Goal: Navigation & Orientation: Find specific page/section

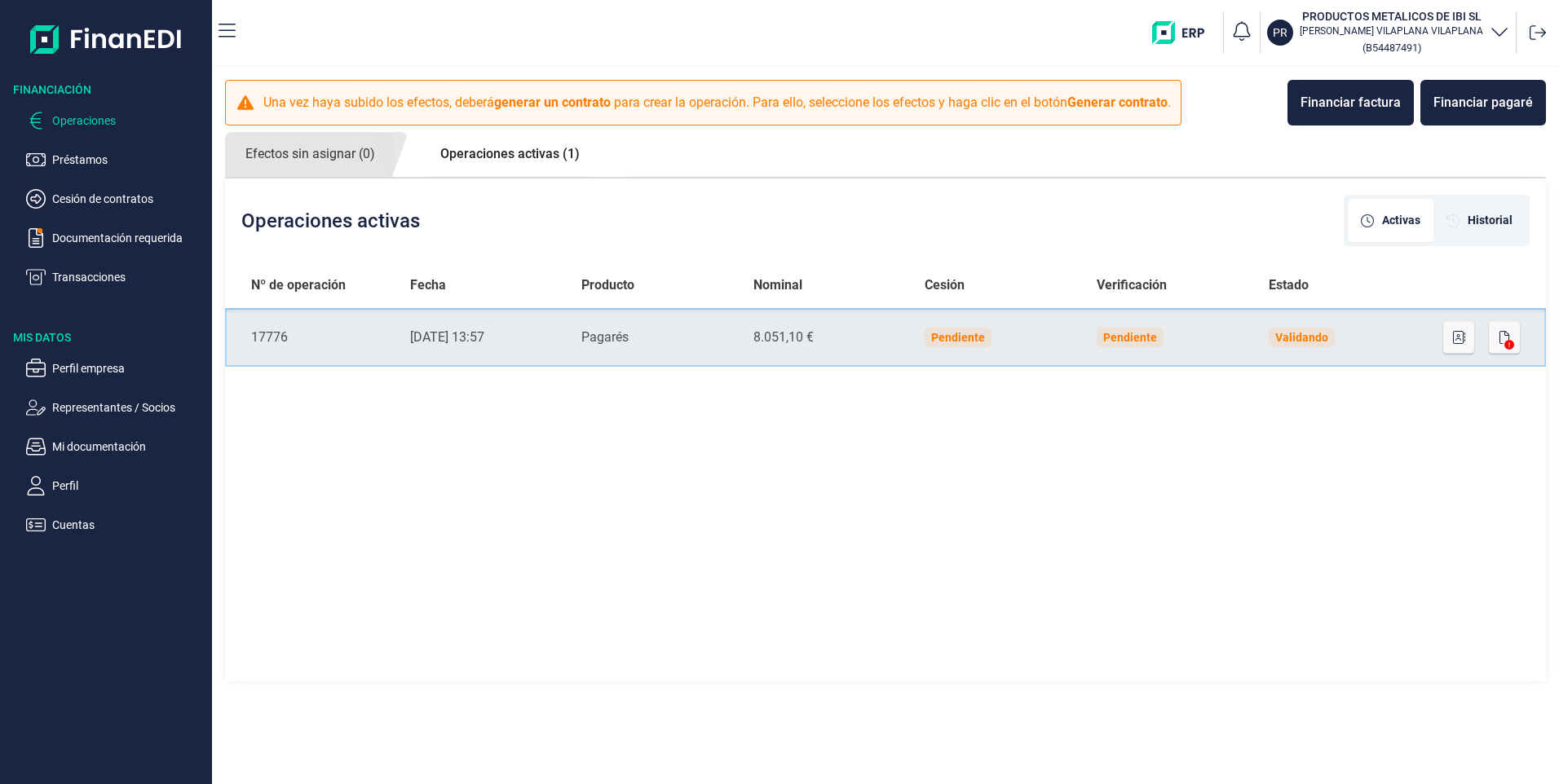
click at [618, 352] on td "Producto Pagarés" at bounding box center [654, 337] width 172 height 59
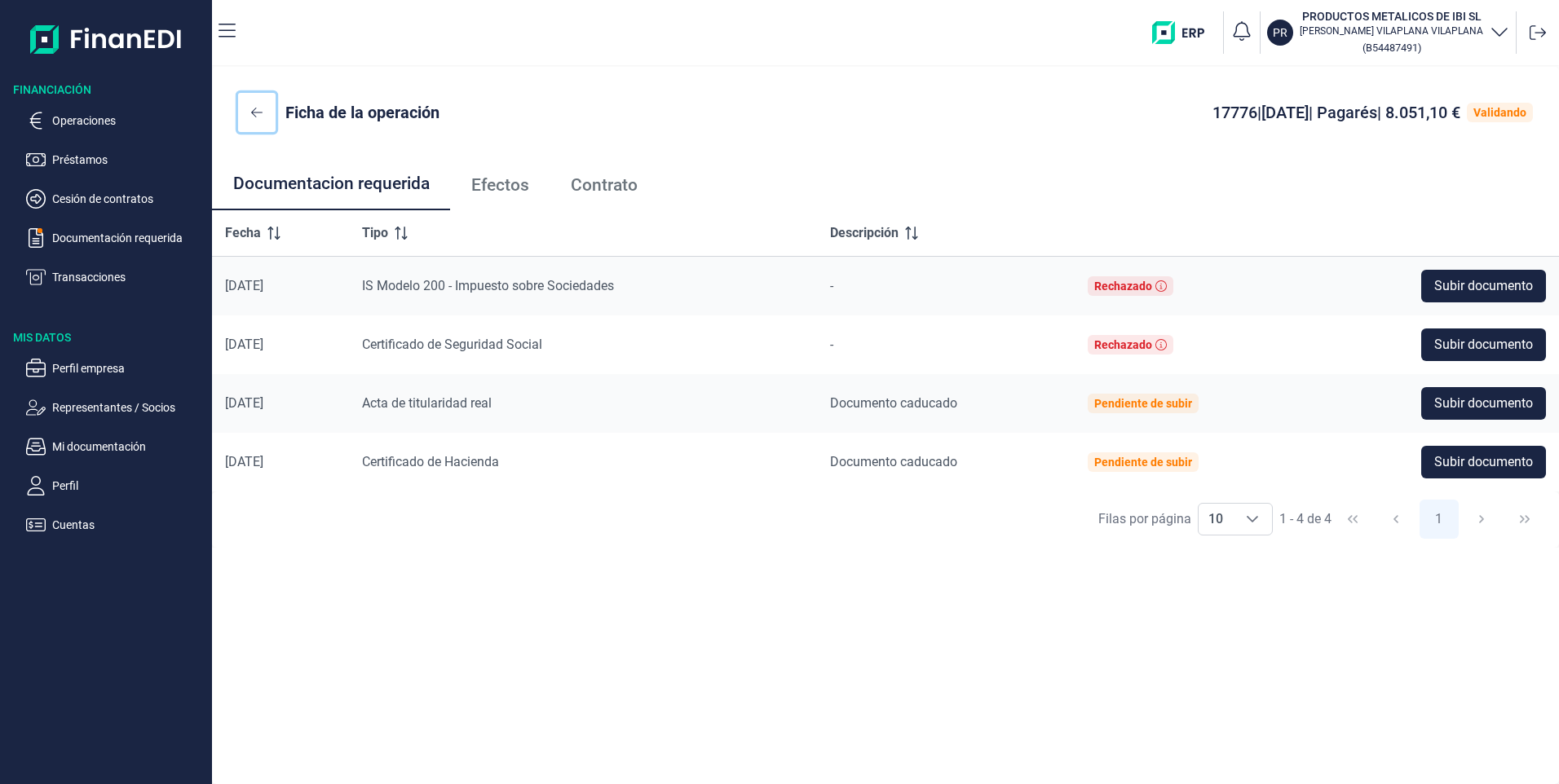
click at [254, 111] on icon at bounding box center [256, 112] width 12 height 10
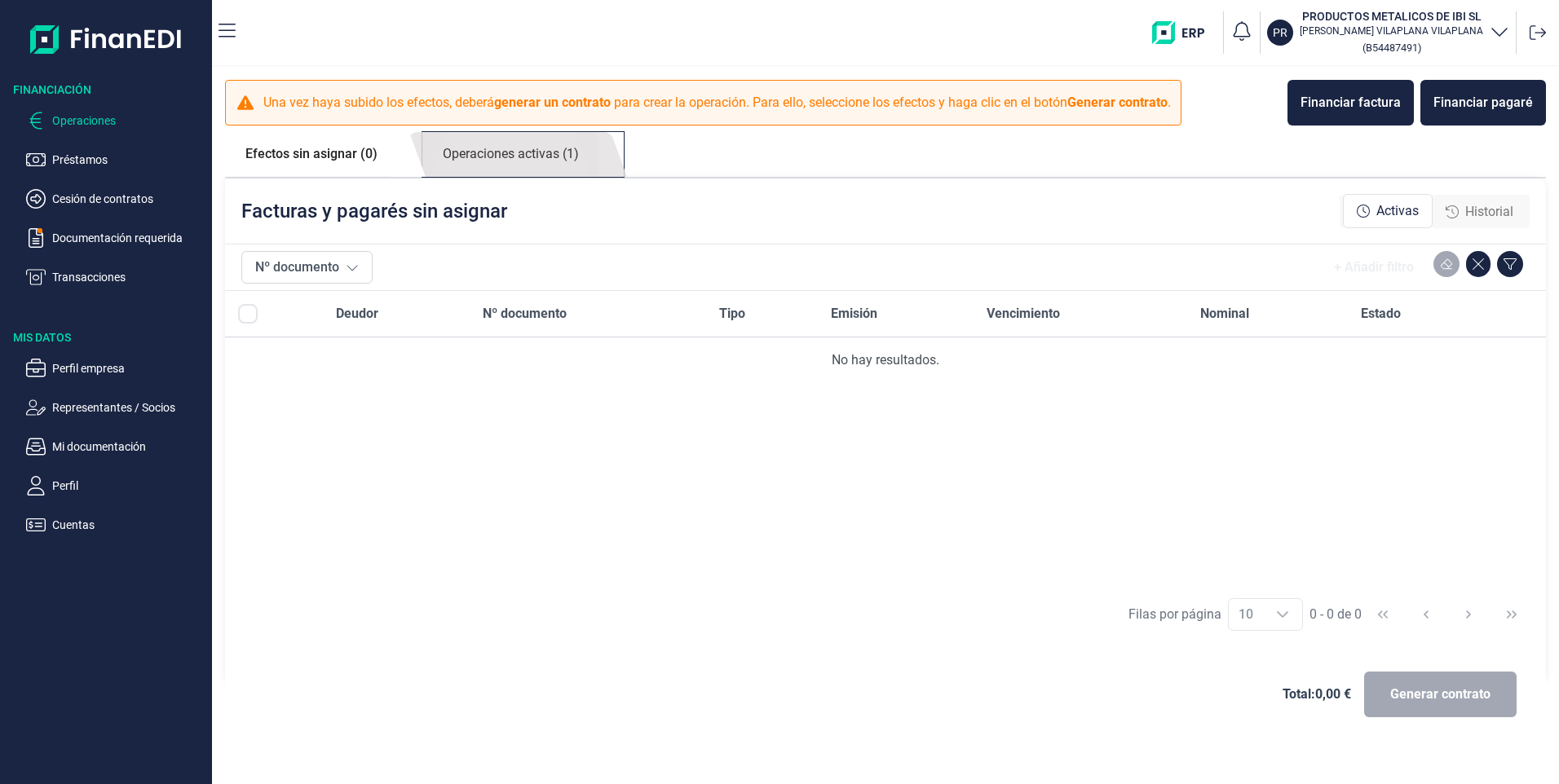
click at [490, 145] on link "Operaciones activas (1)" at bounding box center [510, 154] width 177 height 45
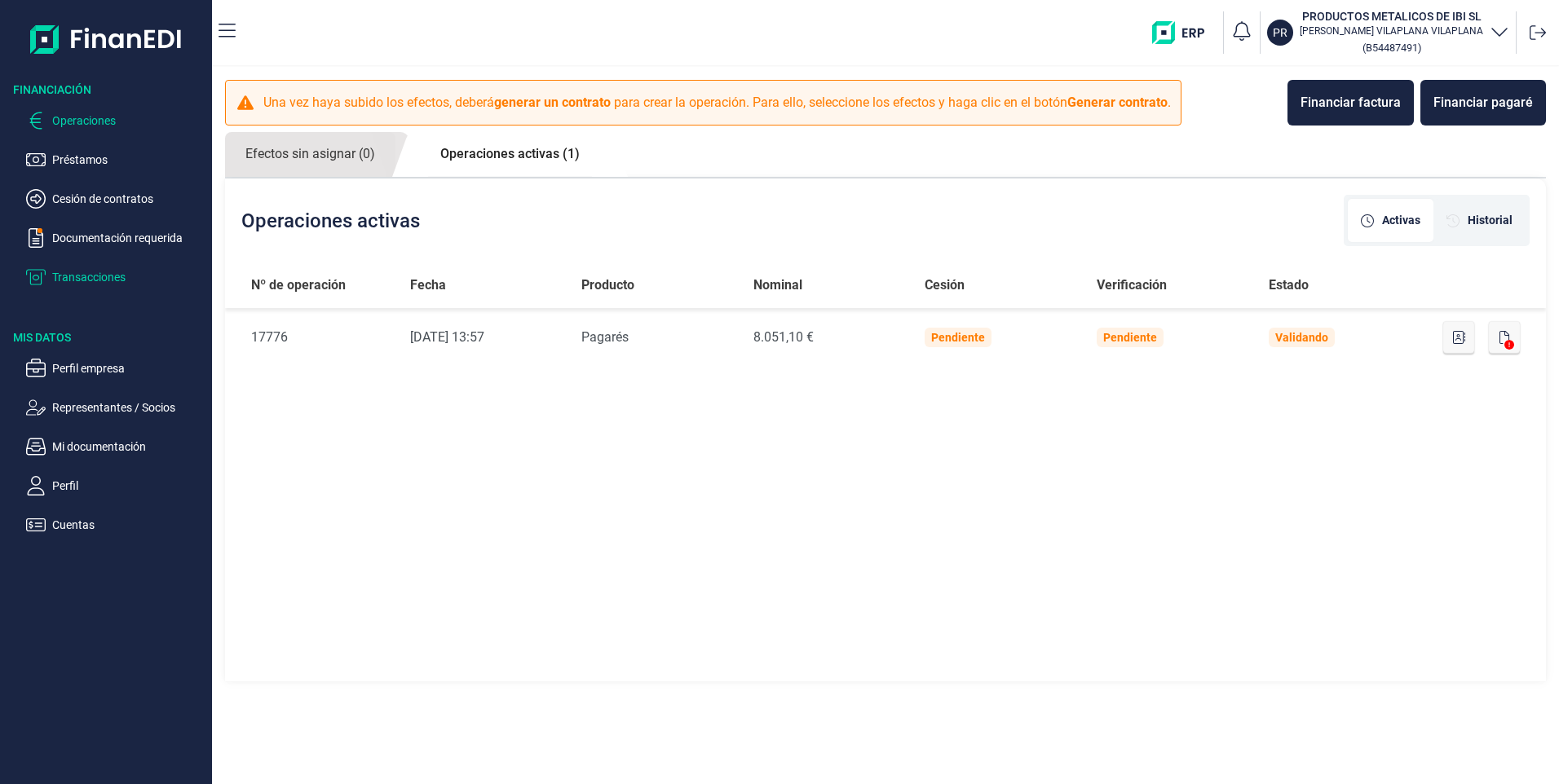
click at [61, 276] on p "Transacciones" at bounding box center [129, 277] width 154 height 20
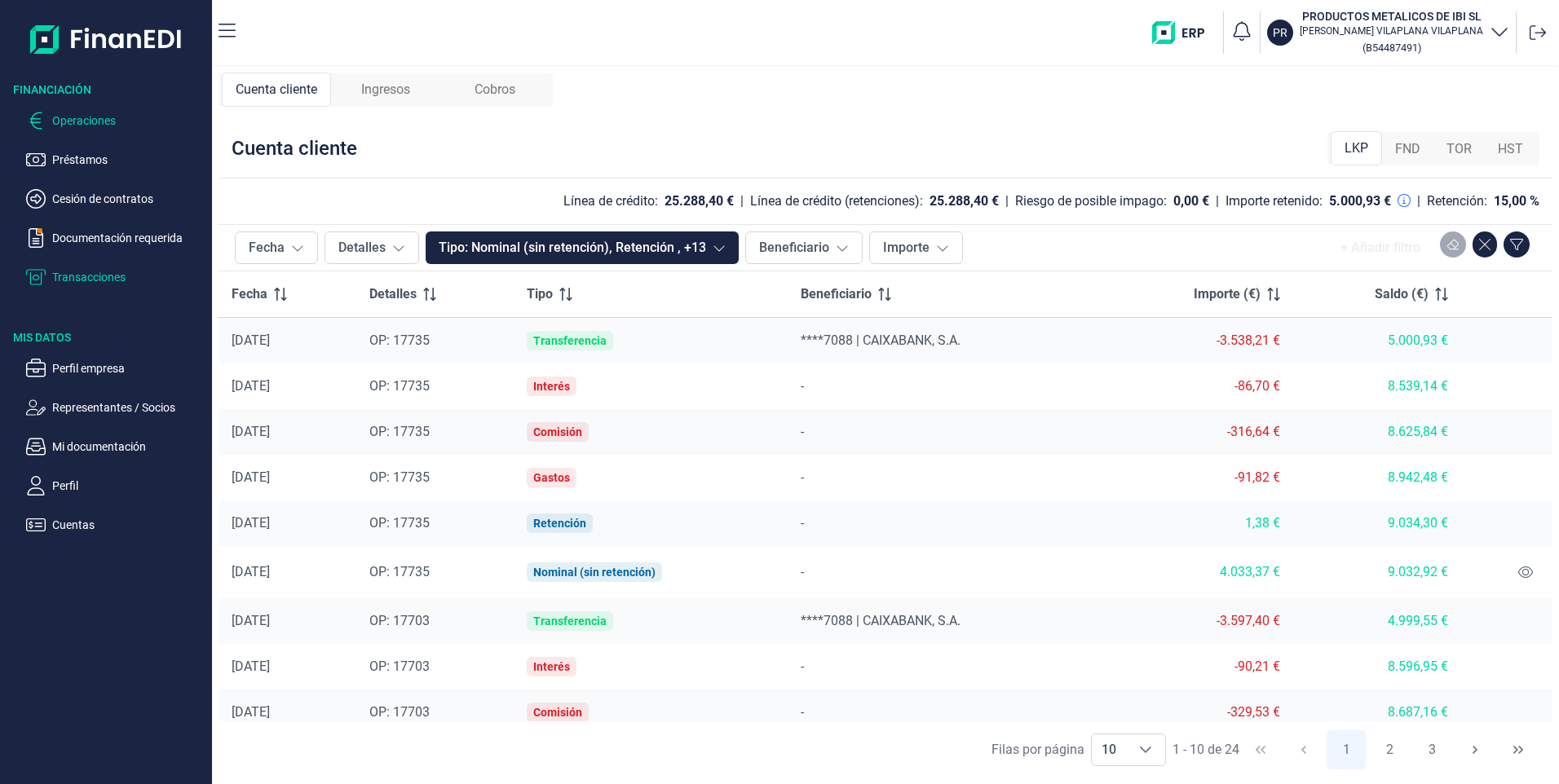
click at [85, 117] on p "Operaciones" at bounding box center [129, 121] width 154 height 20
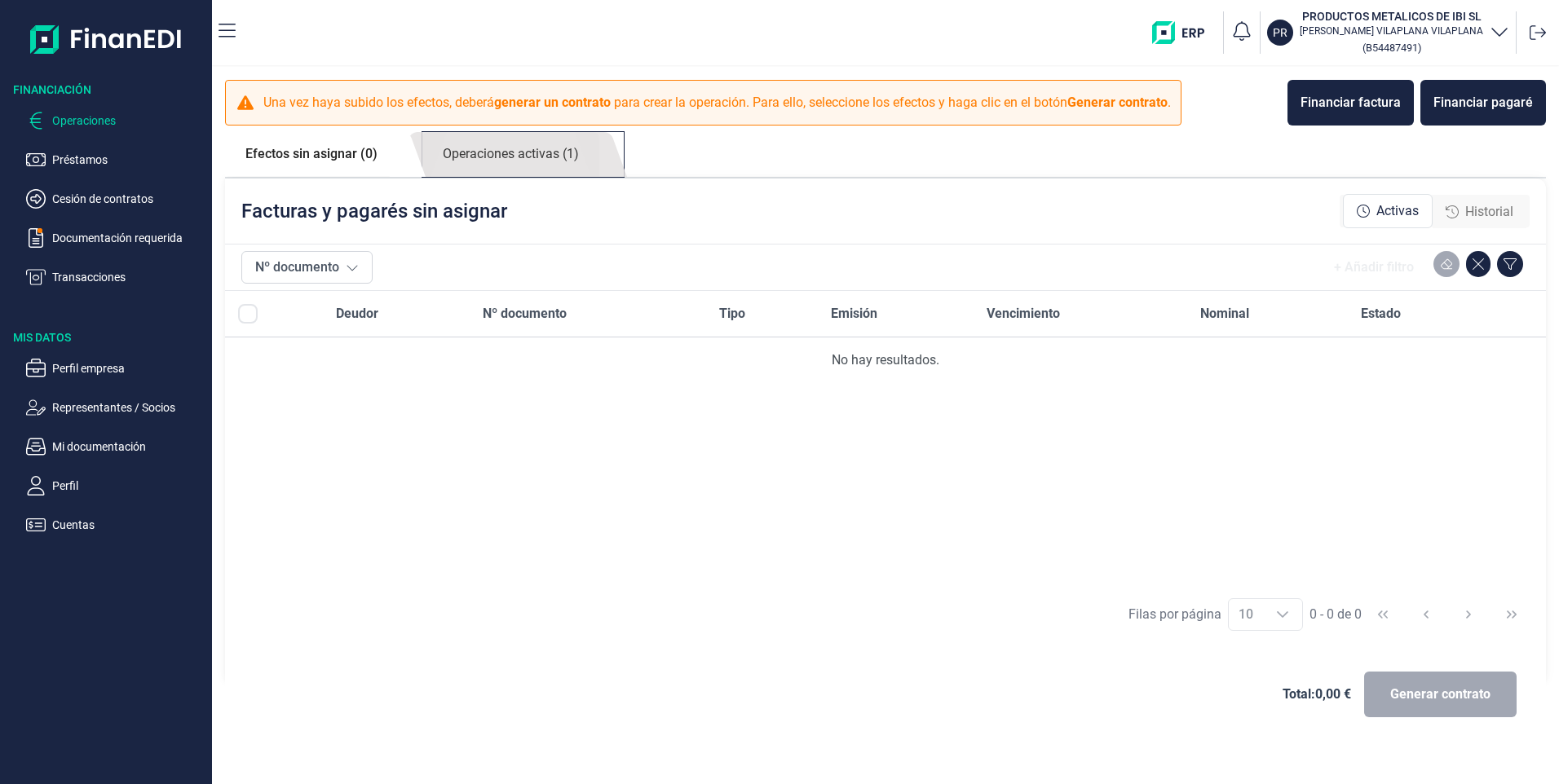
click at [518, 159] on link "Operaciones activas (1)" at bounding box center [510, 154] width 177 height 45
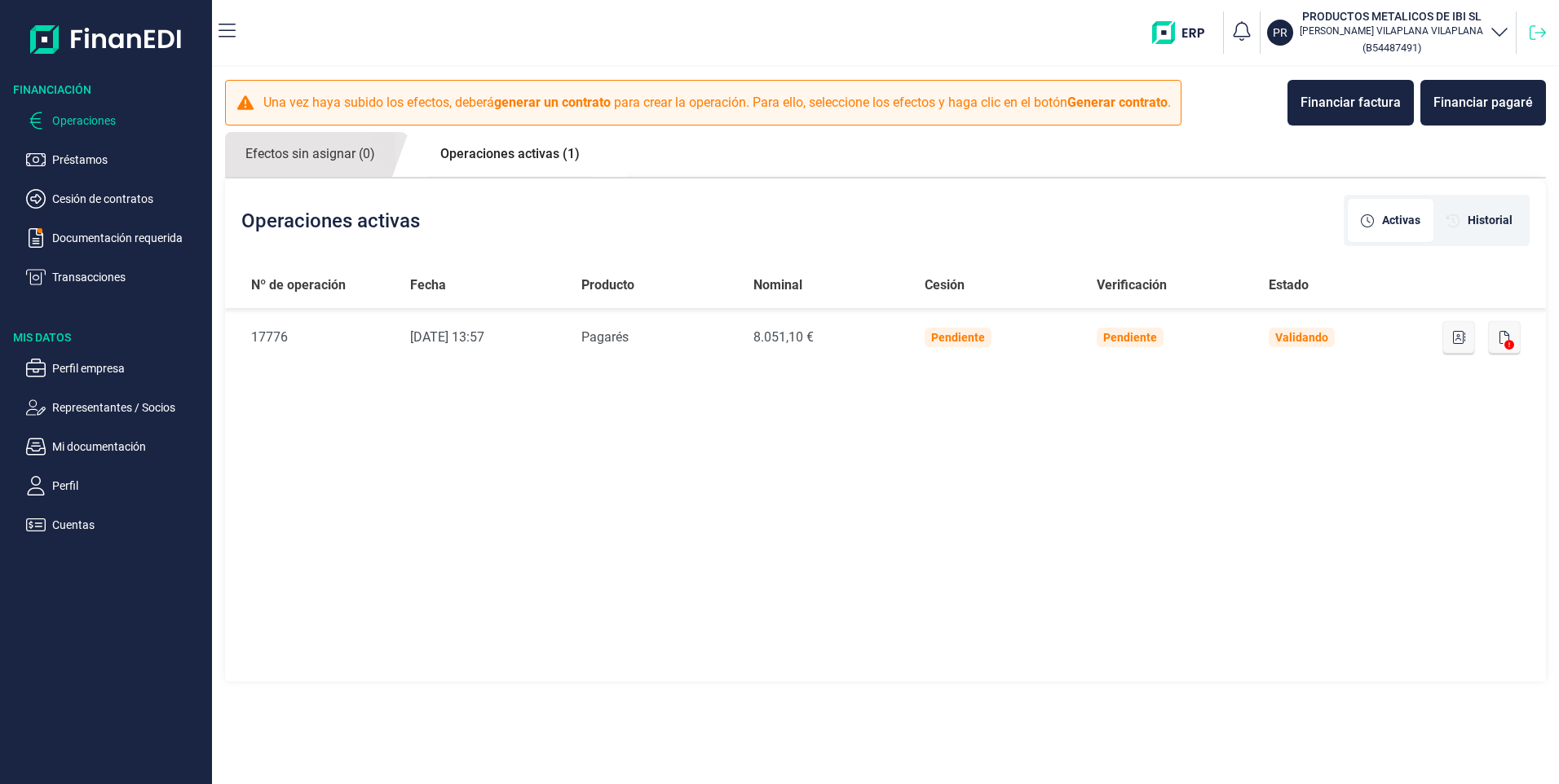
click at [1533, 35] on icon at bounding box center [1538, 33] width 16 height 16
